Goal: Transaction & Acquisition: Purchase product/service

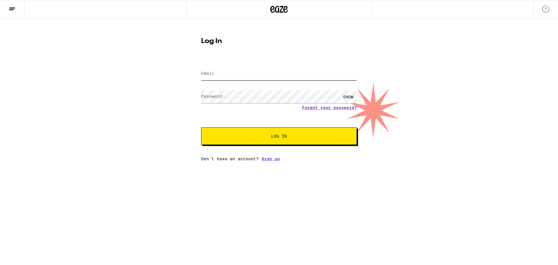
type input "[EMAIL_ADDRESS][DOMAIN_NAME]"
click at [272, 139] on button "Log In" at bounding box center [279, 135] width 156 height 17
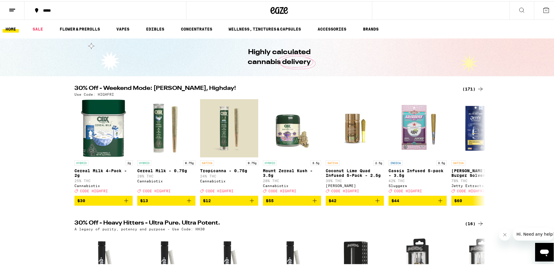
click at [474, 87] on div "(171)" at bounding box center [473, 87] width 22 height 7
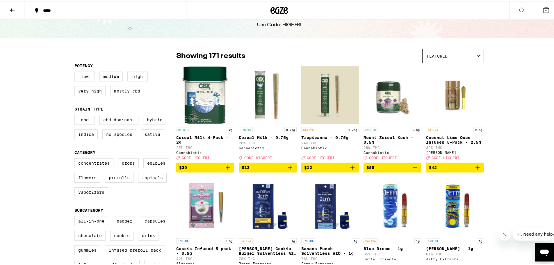
scroll to position [29, 0]
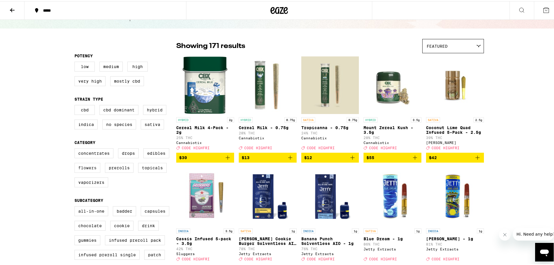
click at [81, 171] on label "Flowers" at bounding box center [87, 167] width 26 height 10
click at [76, 148] on input "Flowers" at bounding box center [76, 148] width 0 height 0
checkbox input "true"
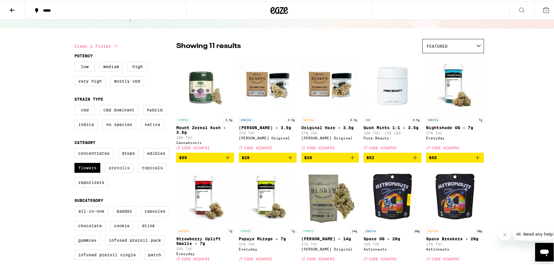
click at [118, 171] on label "Prerolls" at bounding box center [119, 167] width 28 height 10
click at [76, 148] on input "Prerolls" at bounding box center [76, 148] width 0 height 0
checkbox input "true"
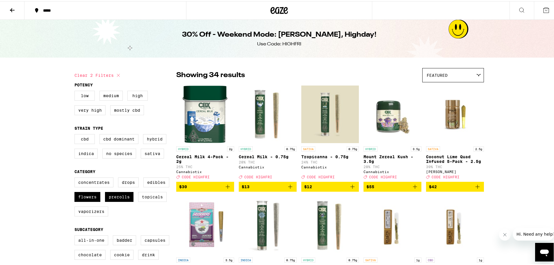
click at [351, 189] on icon "Add to bag" at bounding box center [352, 185] width 7 height 7
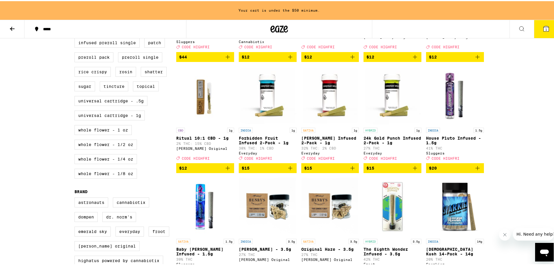
scroll to position [262, 0]
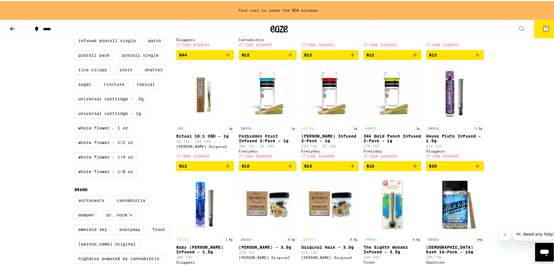
click at [474, 168] on icon "Add to bag" at bounding box center [477, 164] width 7 height 7
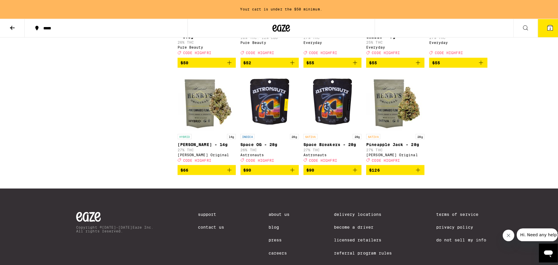
scroll to position [668, 0]
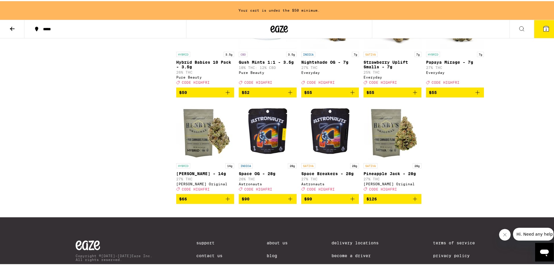
click at [190, 157] on img "Open page for Cherry Garcia - 14g from Henry's Original" at bounding box center [205, 130] width 58 height 58
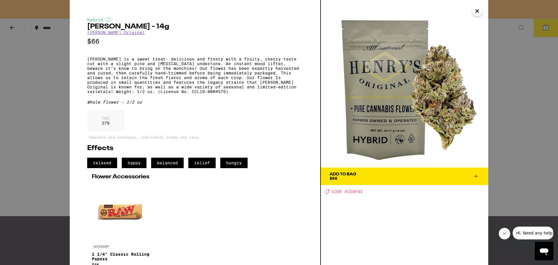
click at [482, 178] on button "Add To Bag $66" at bounding box center [404, 175] width 167 height 17
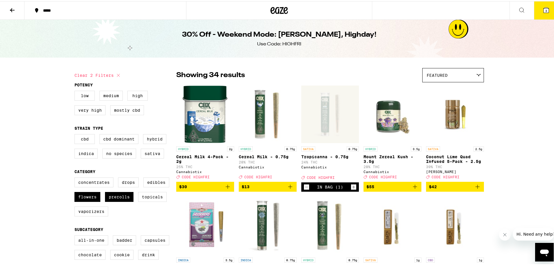
click at [116, 74] on icon at bounding box center [118, 74] width 7 height 7
checkbox input "false"
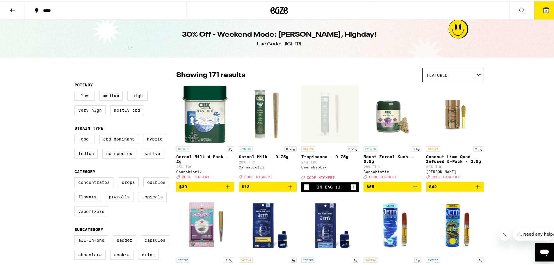
click at [83, 112] on label "Very High" at bounding box center [89, 109] width 31 height 10
click at [76, 91] on input "Very High" at bounding box center [76, 90] width 0 height 0
checkbox input "true"
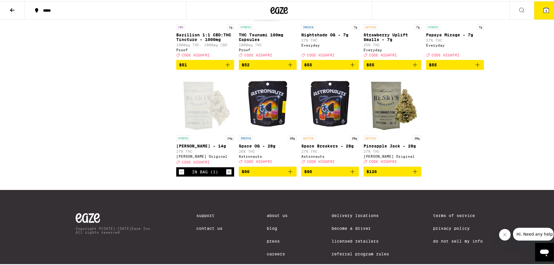
scroll to position [2267, 0]
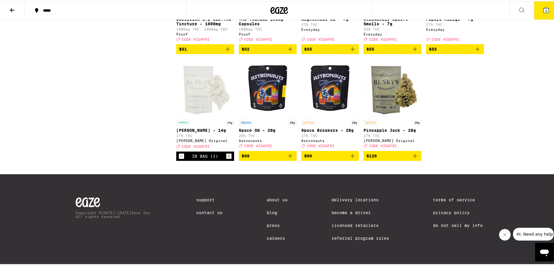
click at [542, 6] on icon at bounding box center [545, 9] width 7 height 7
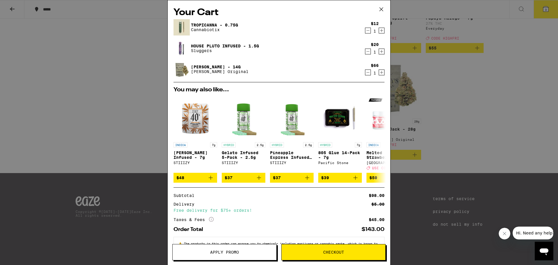
click at [232, 250] on span "Apply Promo" at bounding box center [224, 252] width 29 height 4
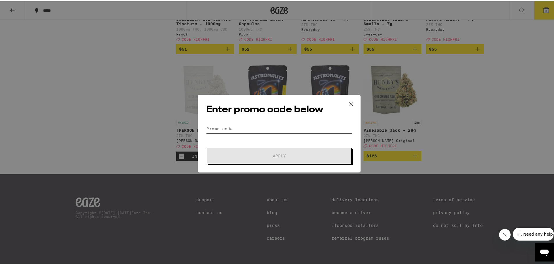
click at [222, 126] on input "Promo Code" at bounding box center [279, 127] width 146 height 9
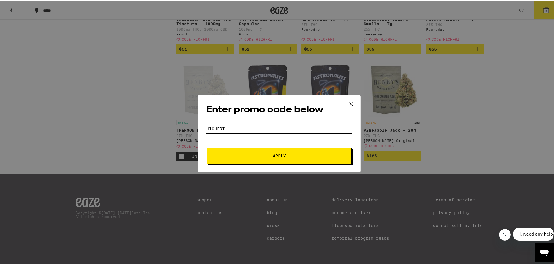
type input "HIGHFRI"
click at [235, 151] on button "Apply" at bounding box center [279, 154] width 145 height 16
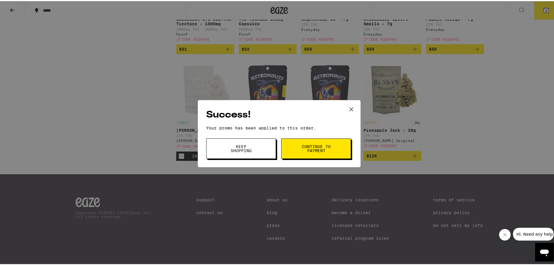
click at [290, 155] on button "Continue to payment" at bounding box center [316, 147] width 70 height 20
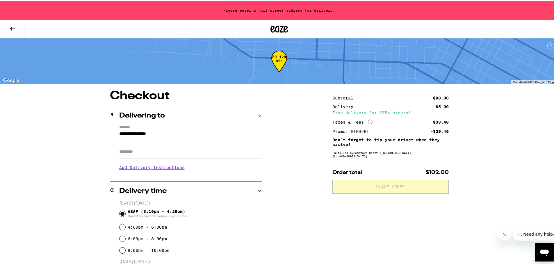
click at [15, 29] on icon at bounding box center [12, 27] width 7 height 7
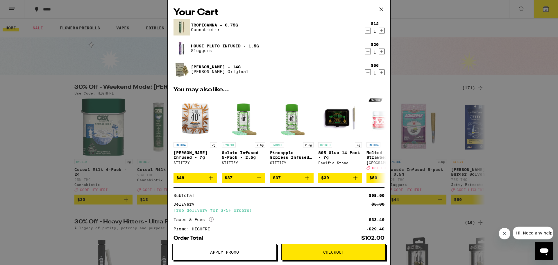
click at [365, 53] on icon "Decrement" at bounding box center [367, 51] width 5 height 7
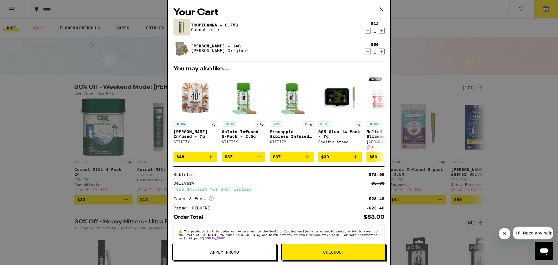
click at [313, 254] on button "Checkout" at bounding box center [333, 252] width 104 height 16
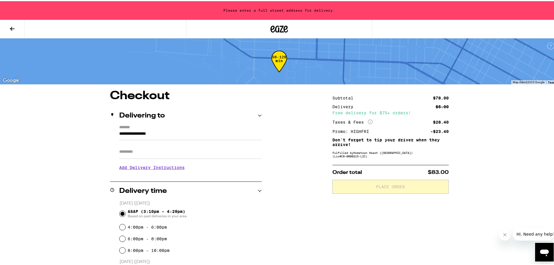
click at [130, 119] on div "Delivering to" at bounding box center [186, 114] width 152 height 19
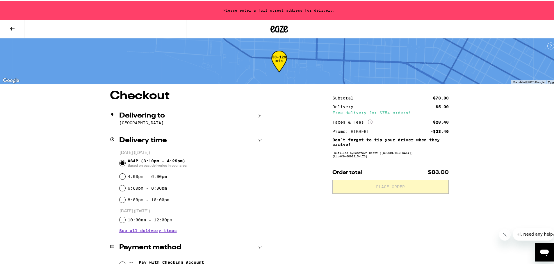
click at [141, 121] on p "[GEOGRAPHIC_DATA]" at bounding box center [190, 121] width 142 height 5
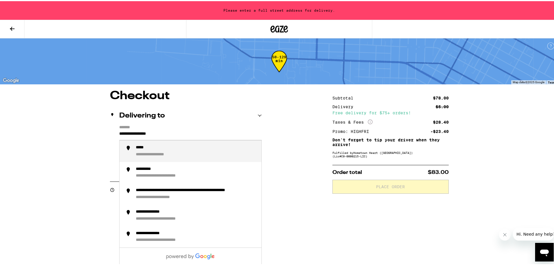
drag, startPoint x: 168, startPoint y: 132, endPoint x: 111, endPoint y: 136, distance: 56.8
click at [111, 136] on div "**********" at bounding box center [186, 149] width 152 height 50
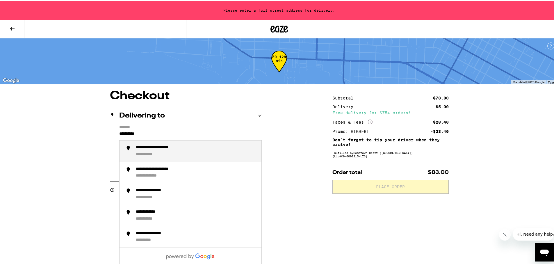
click at [154, 148] on div "**********" at bounding box center [165, 146] width 58 height 5
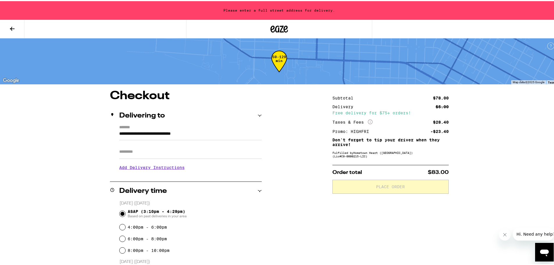
type input "**********"
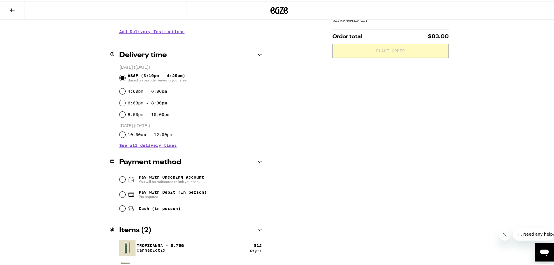
scroll to position [104, 0]
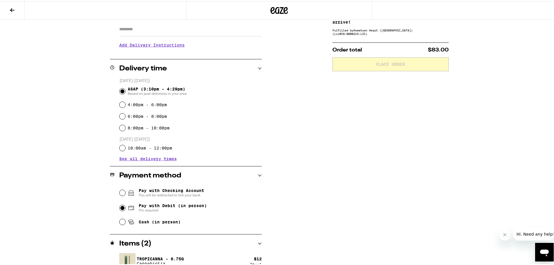
click at [119, 205] on input "Pay with Debit (in person) Pin required" at bounding box center [122, 207] width 6 height 6
radio input "true"
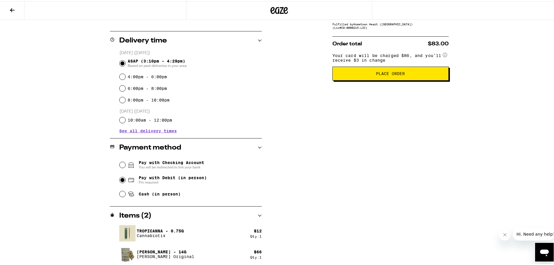
scroll to position [133, 0]
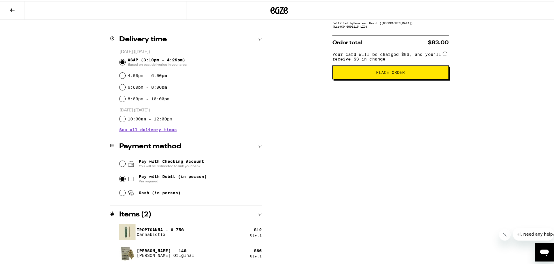
click at [417, 73] on span "Place Order" at bounding box center [390, 71] width 106 height 4
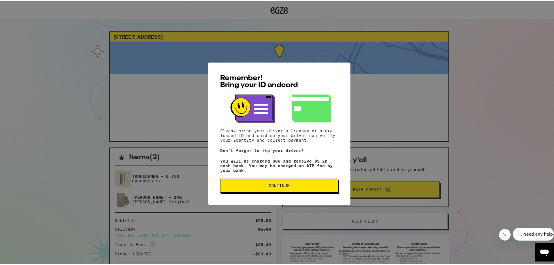
click at [320, 184] on span "Continue" at bounding box center [279, 184] width 108 height 4
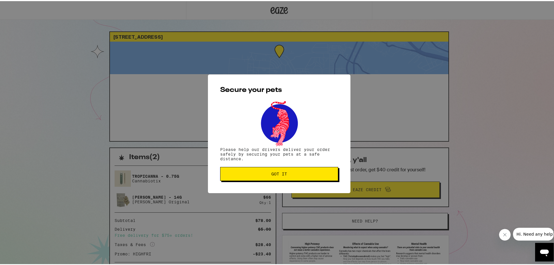
click at [293, 176] on button "Got it" at bounding box center [279, 173] width 118 height 14
